Goal: Transaction & Acquisition: Purchase product/service

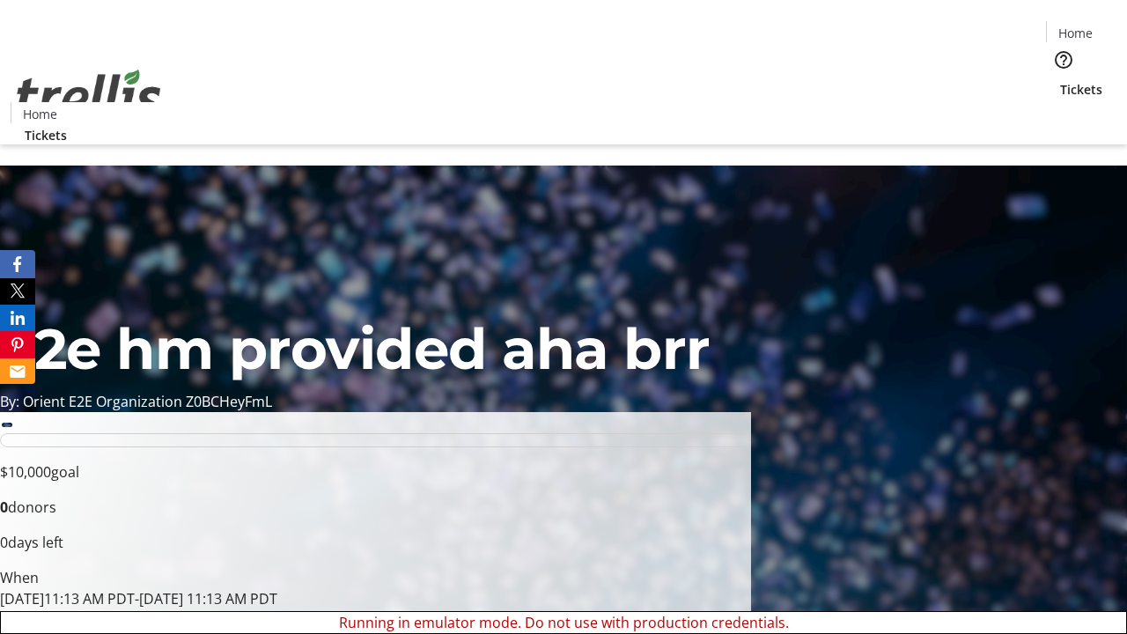
click at [1060, 80] on span "Tickets" at bounding box center [1081, 89] width 42 height 18
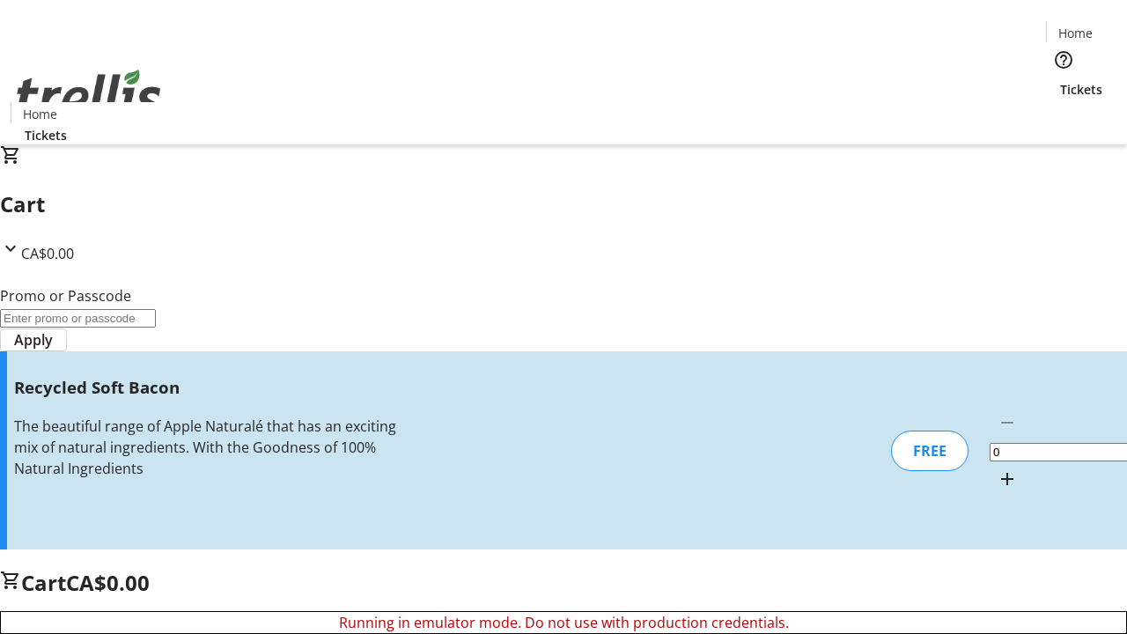
click at [996, 468] on mat-icon "Increment by one" at bounding box center [1006, 478] width 21 height 21
type input "1"
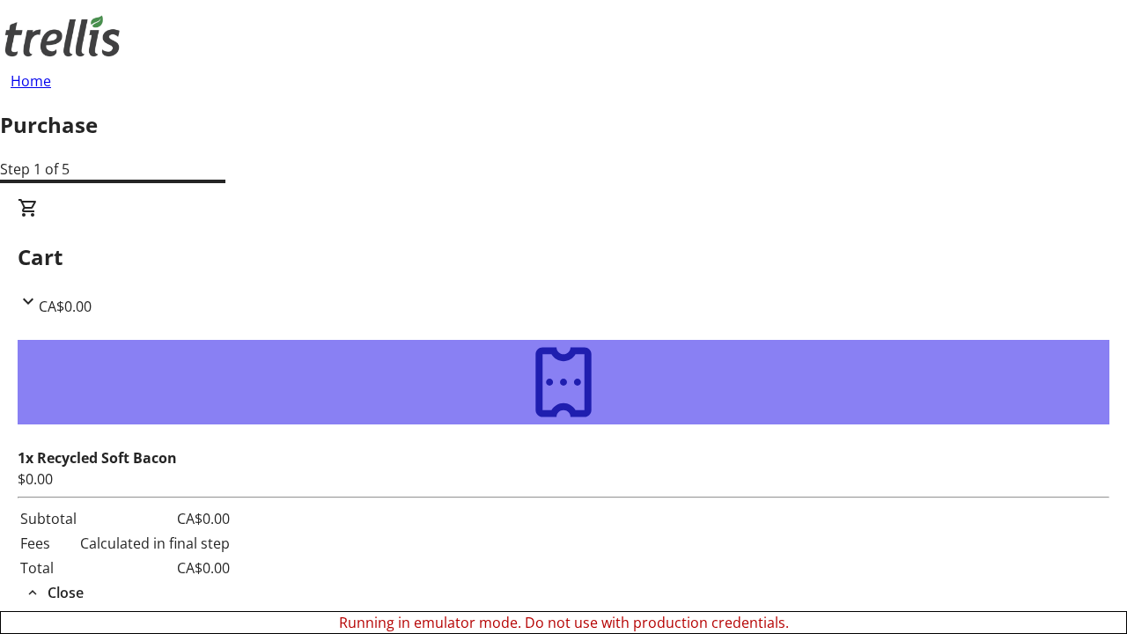
type input "[EMAIL_ADDRESS][DOMAIN_NAME]"
type input "Sabryna"
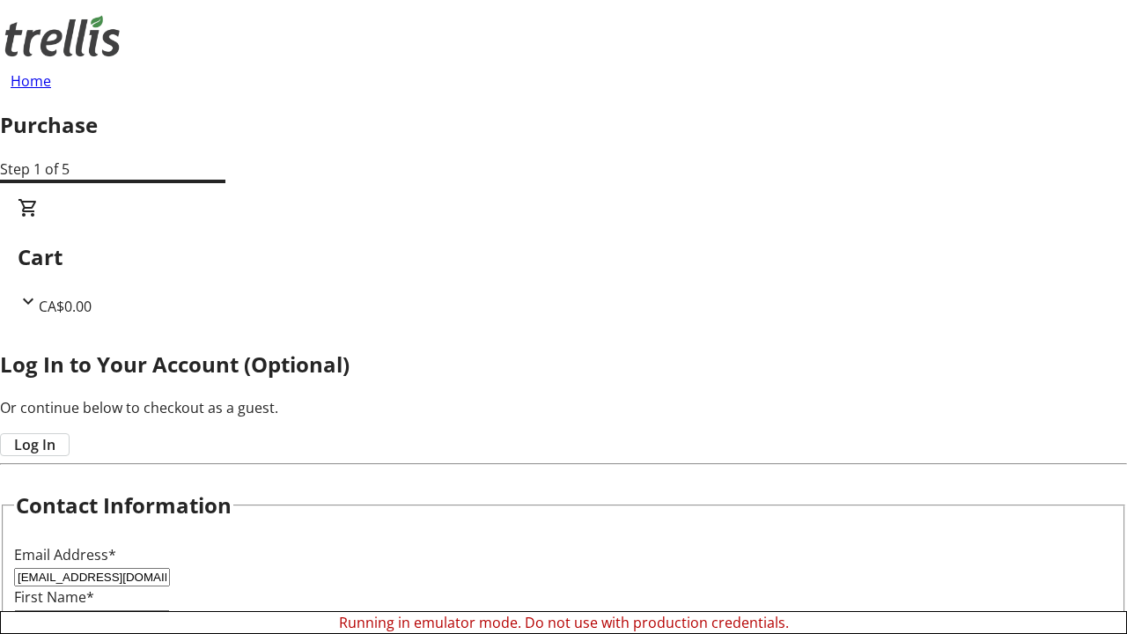
type input "Rice"
